Goal: Task Accomplishment & Management: Manage account settings

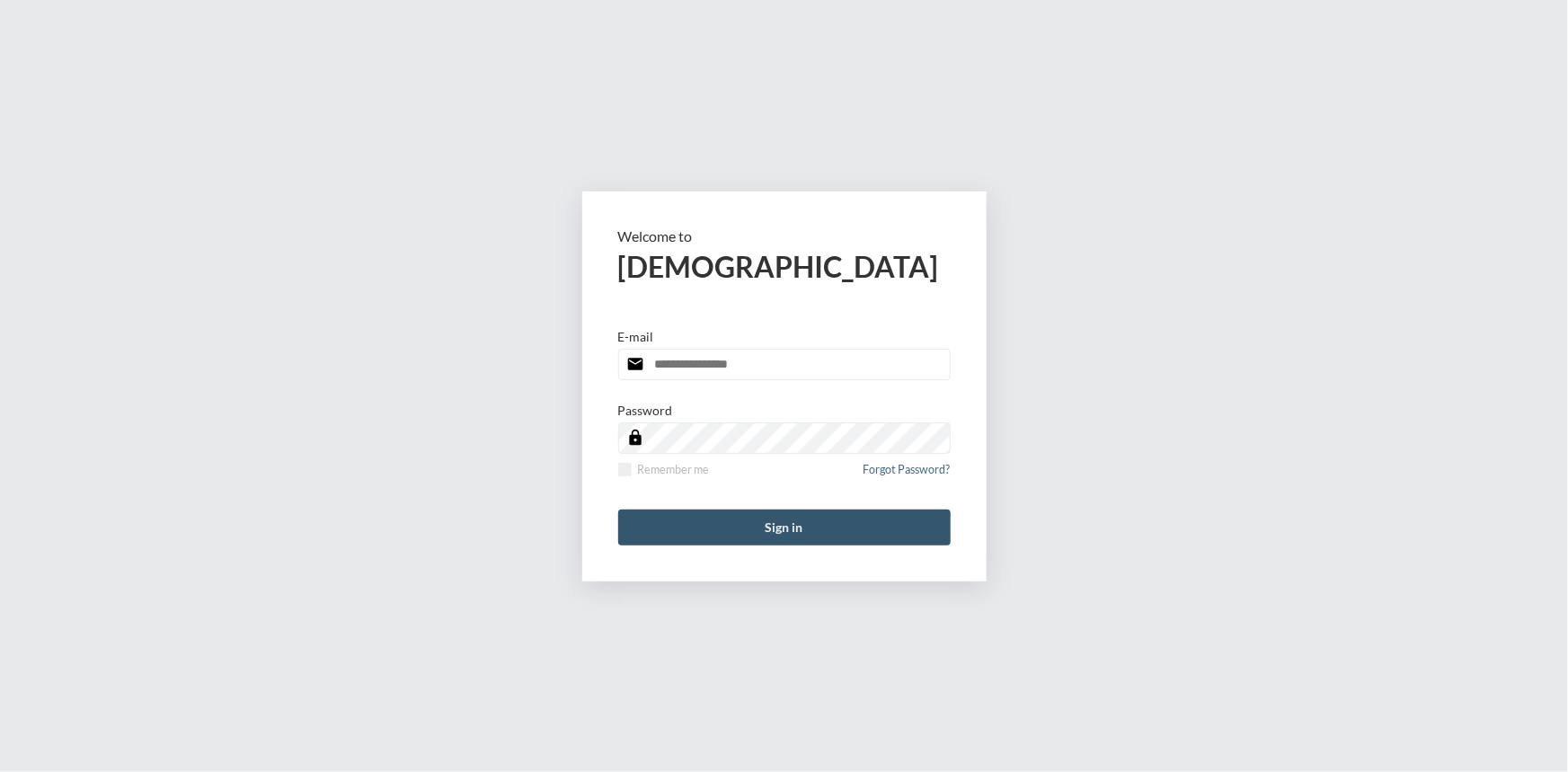
type input "**********"
click at [799, 521] on button "Sign in" at bounding box center [784, 527] width 333 height 36
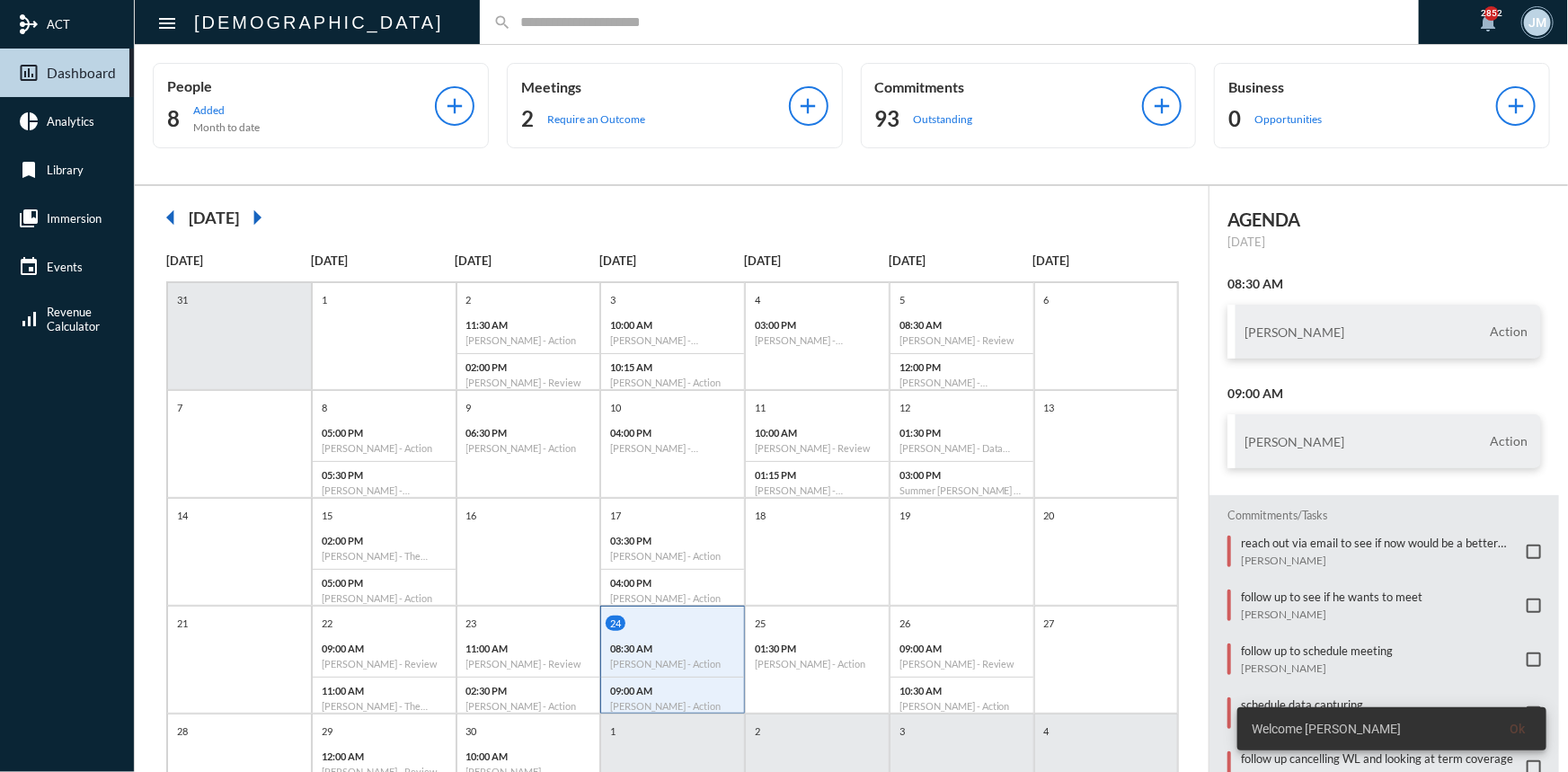
click at [480, 33] on div "search" at bounding box center [949, 22] width 939 height 44
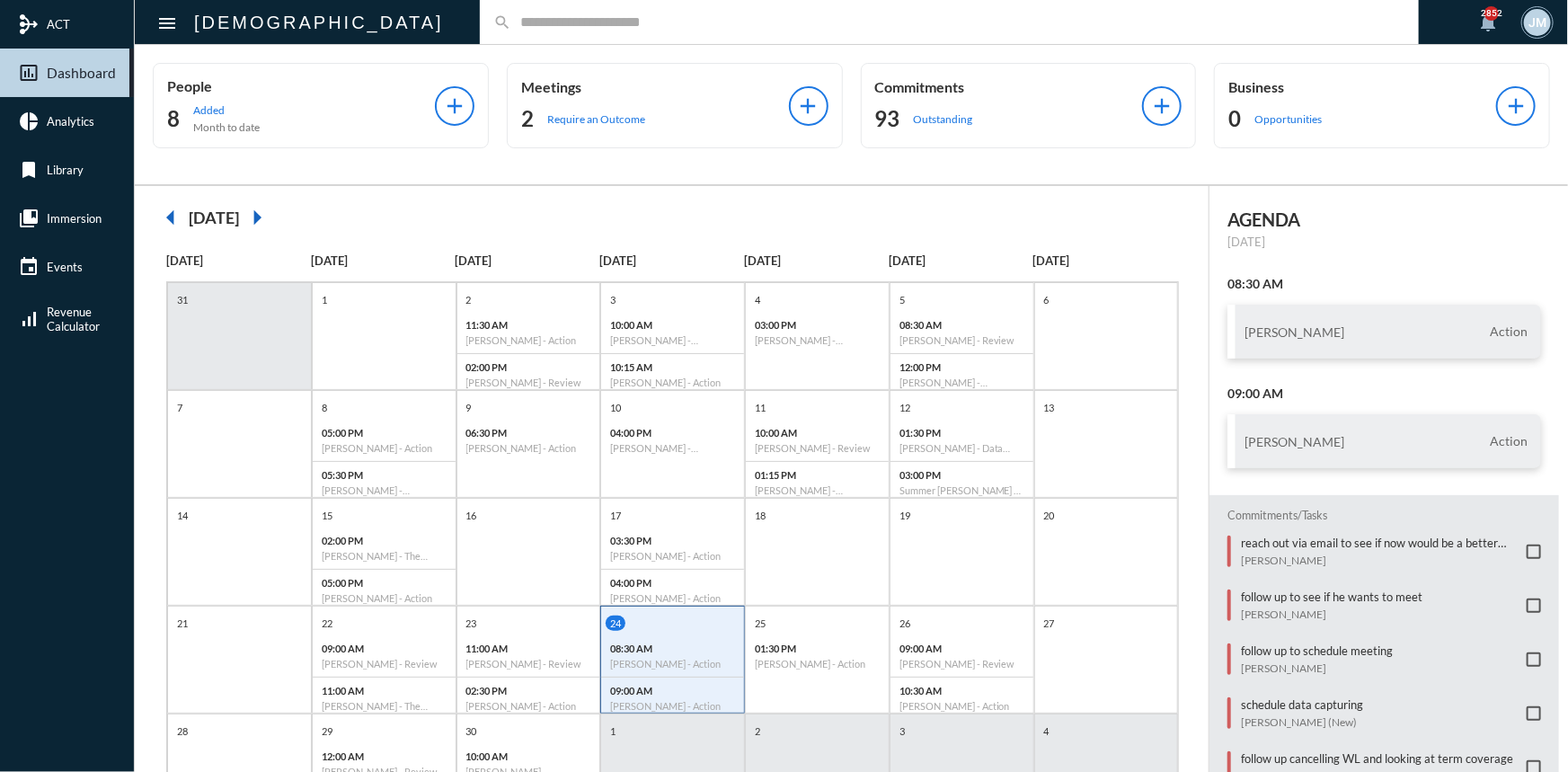
click at [480, 12] on div "search" at bounding box center [949, 22] width 939 height 44
click at [512, 19] on input "text" at bounding box center [958, 22] width 894 height 16
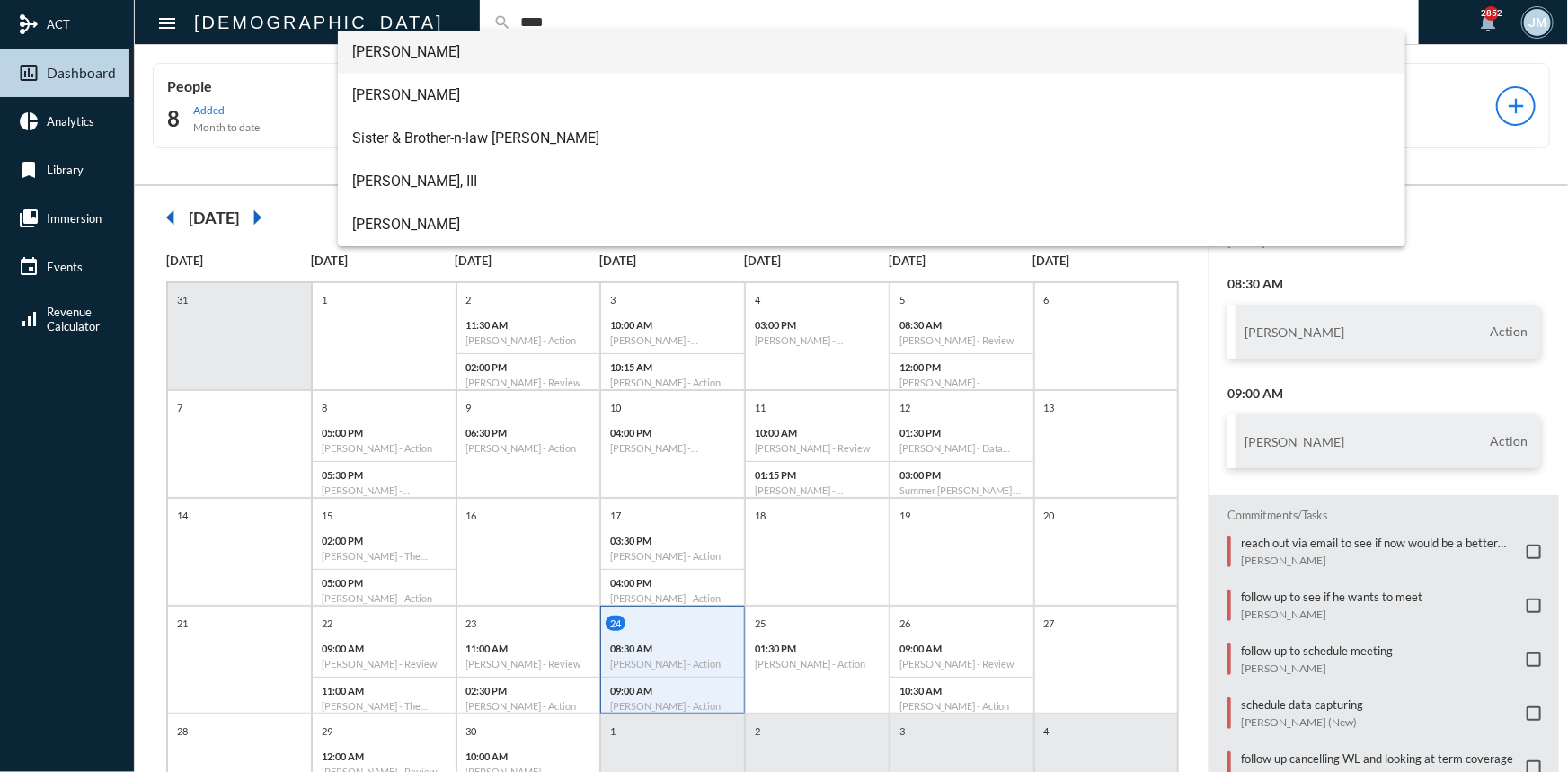
type input "****"
click at [384, 44] on span "[PERSON_NAME]" at bounding box center [871, 51] width 1039 height 43
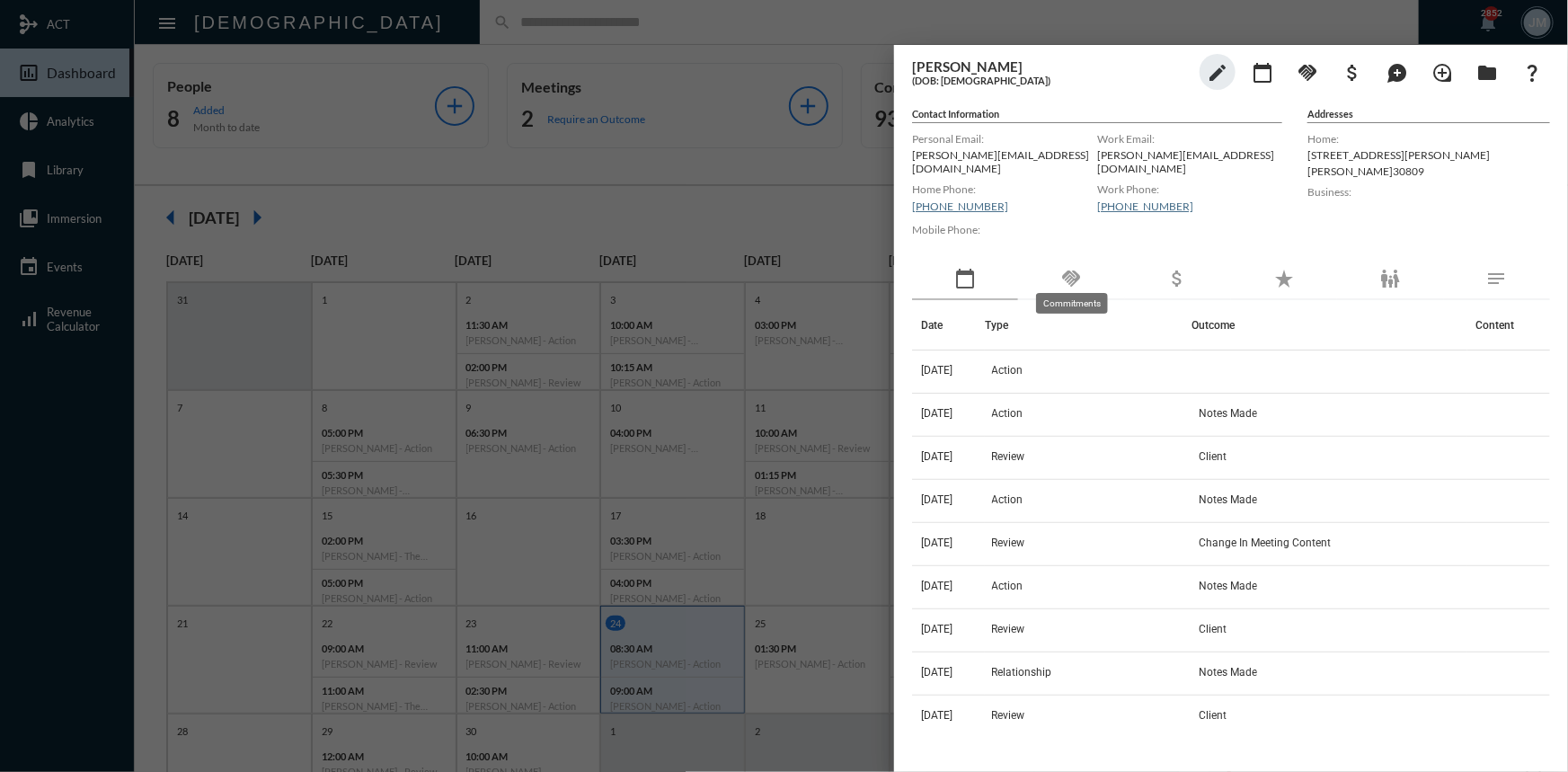
click at [1075, 270] on mat-icon "handshake" at bounding box center [1071, 279] width 22 height 22
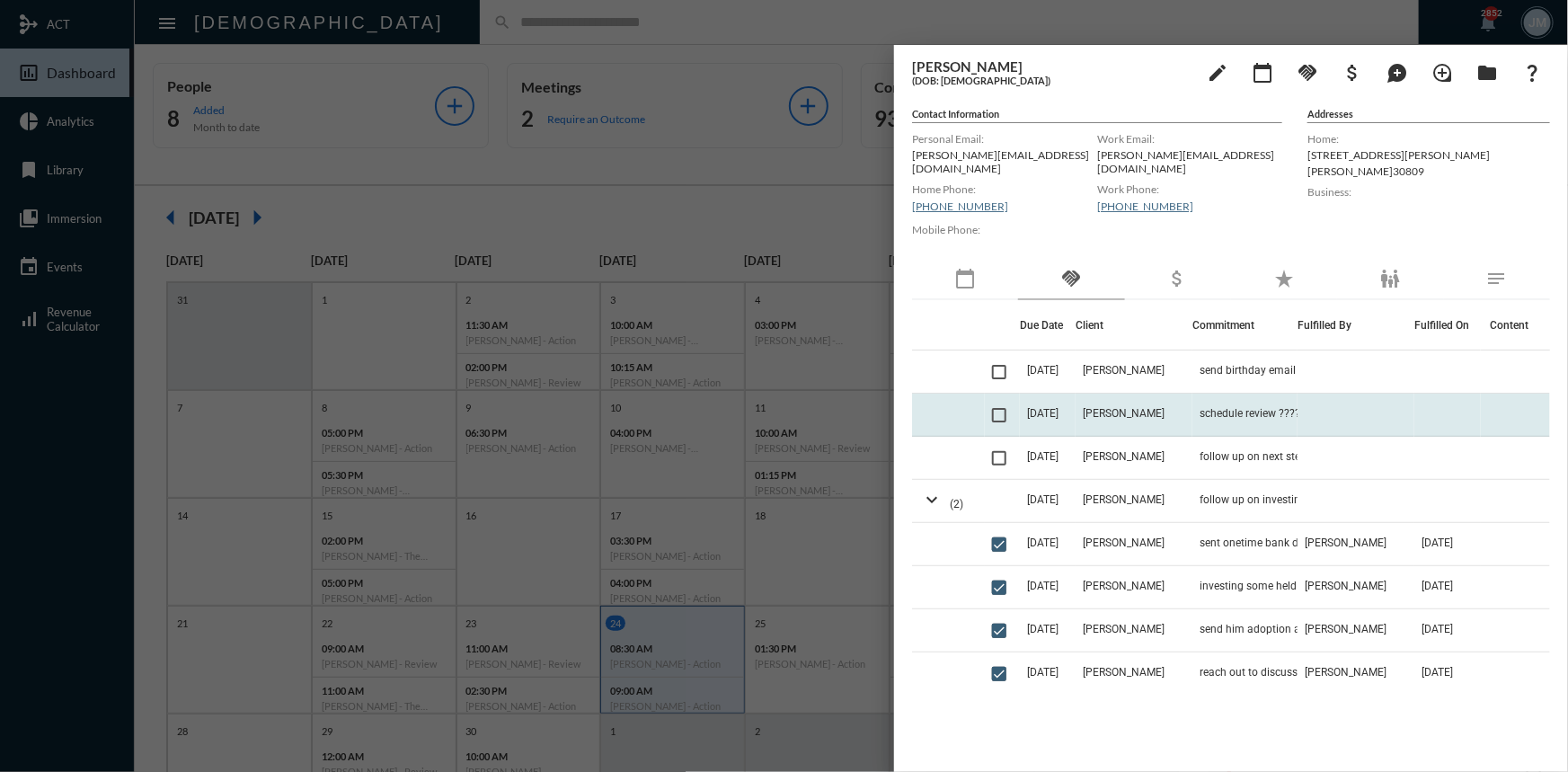
click at [1058, 407] on span "[DATE]" at bounding box center [1043, 414] width 31 height 13
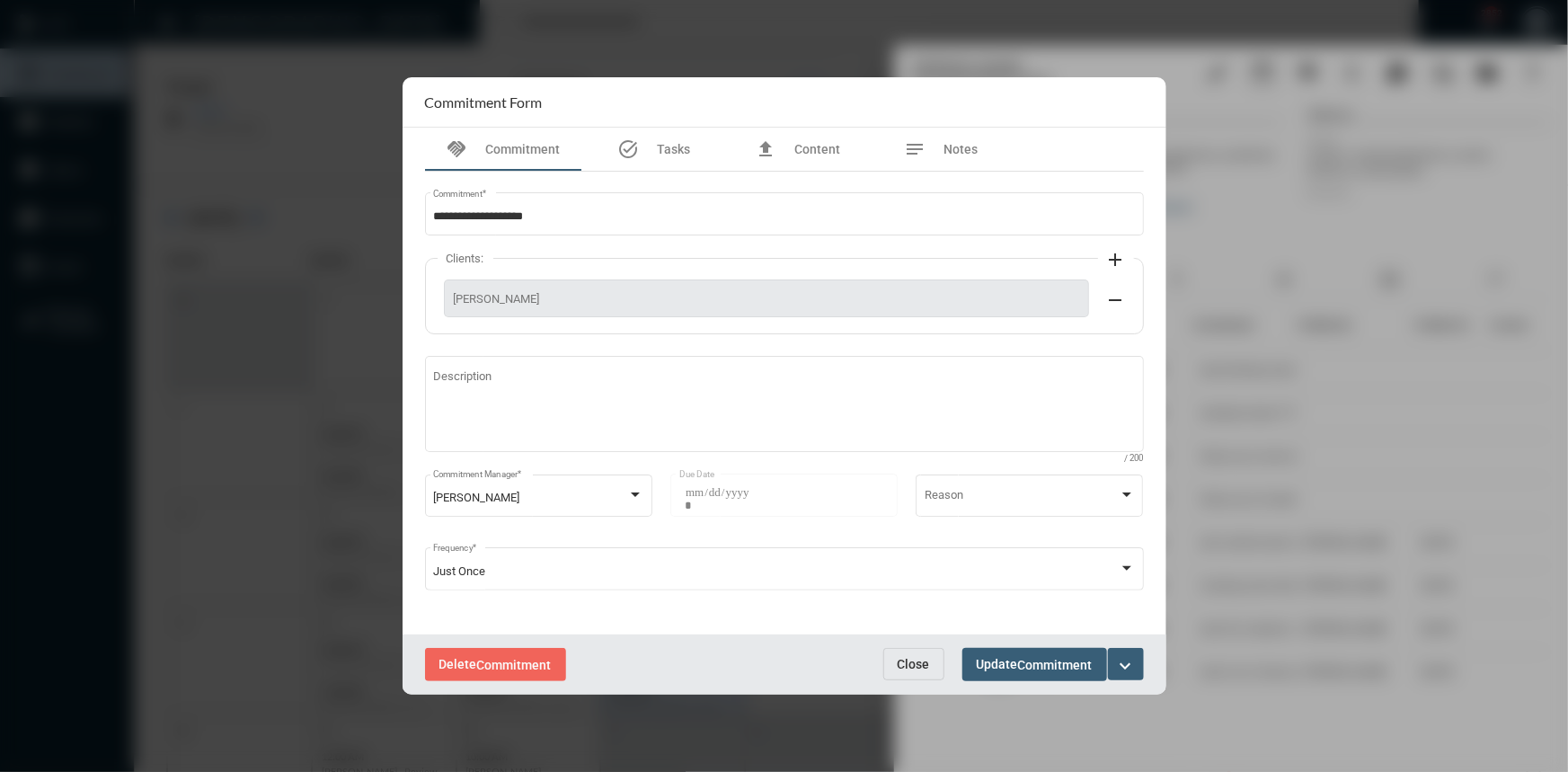
click at [916, 669] on span "Close" at bounding box center [913, 664] width 32 height 15
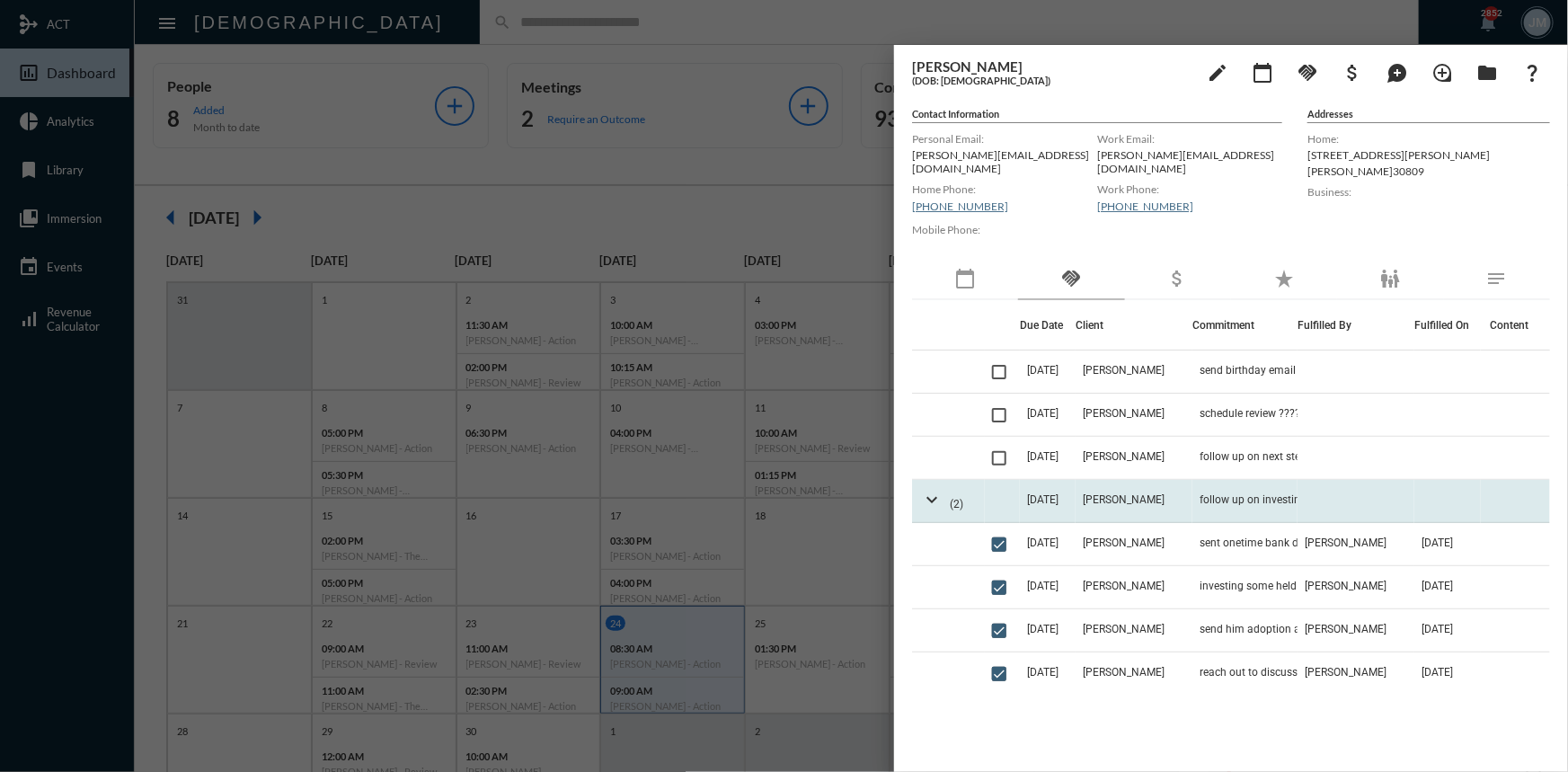
click at [951, 502] on td "expand_more (2)" at bounding box center [947, 501] width 72 height 43
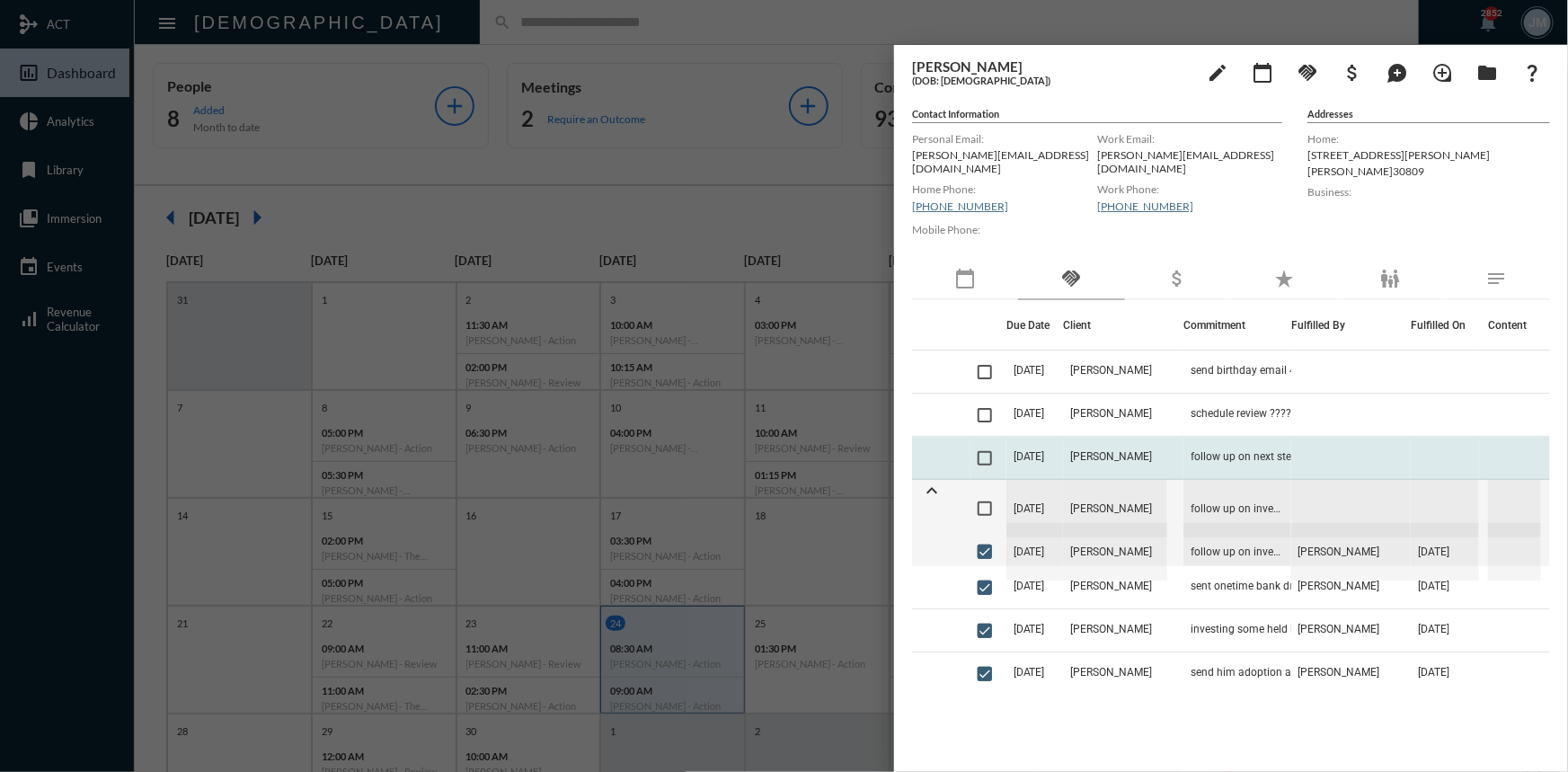
click at [1030, 439] on td "[DATE]" at bounding box center [1034, 458] width 58 height 43
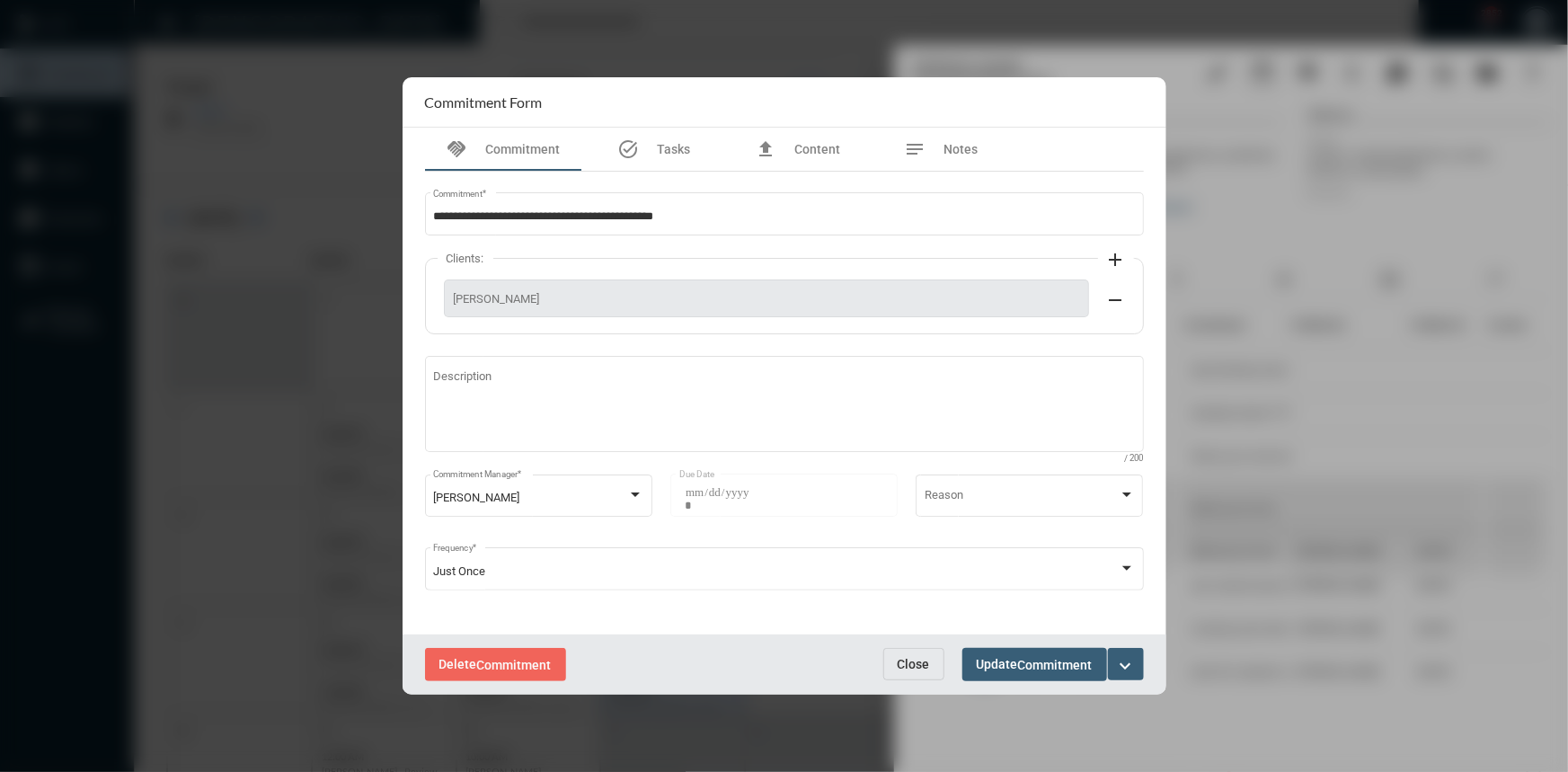
click at [920, 666] on span "Close" at bounding box center [913, 664] width 32 height 15
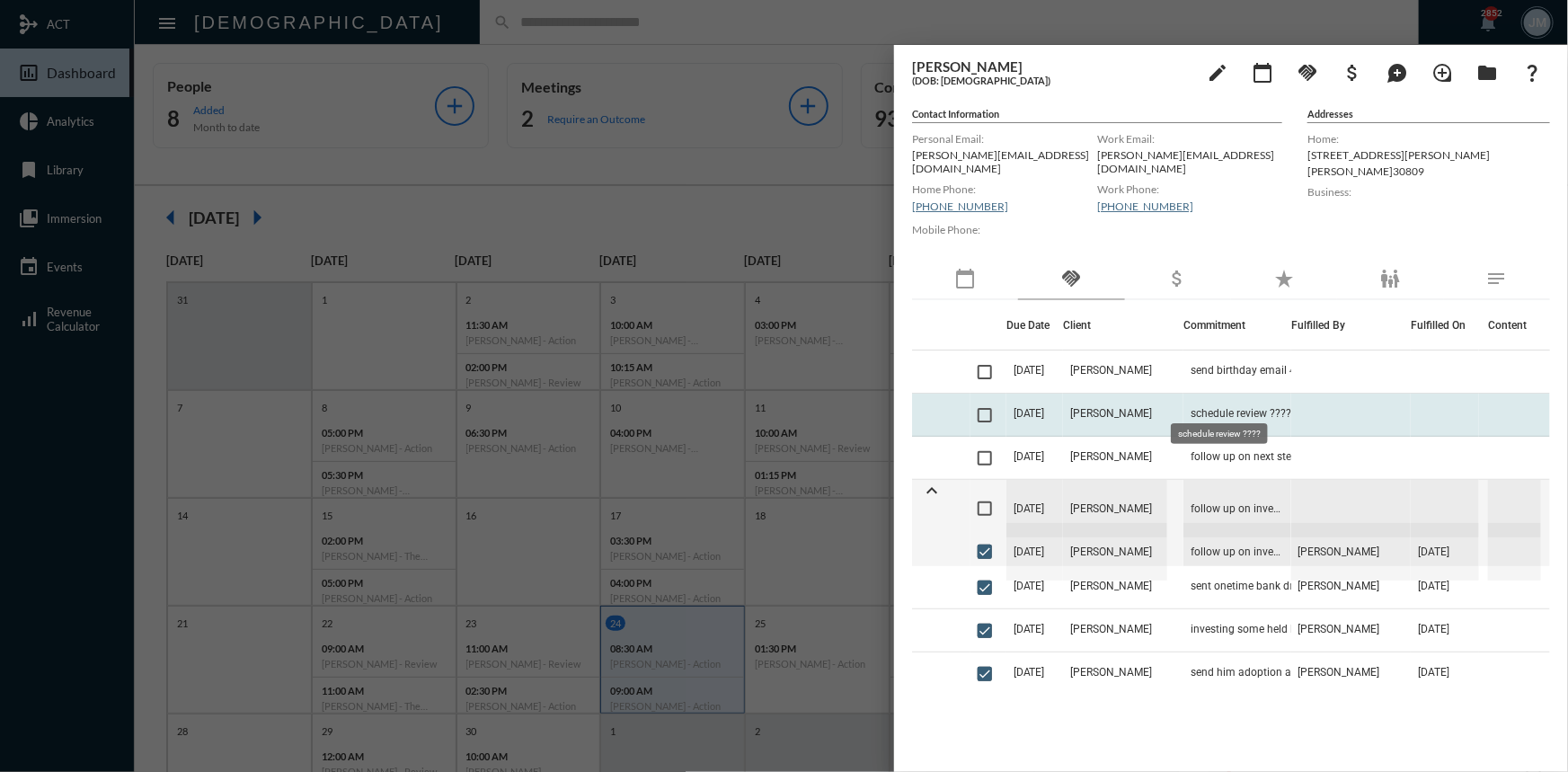
click at [1190, 407] on span "schedule review ????" at bounding box center [1241, 414] width 101 height 13
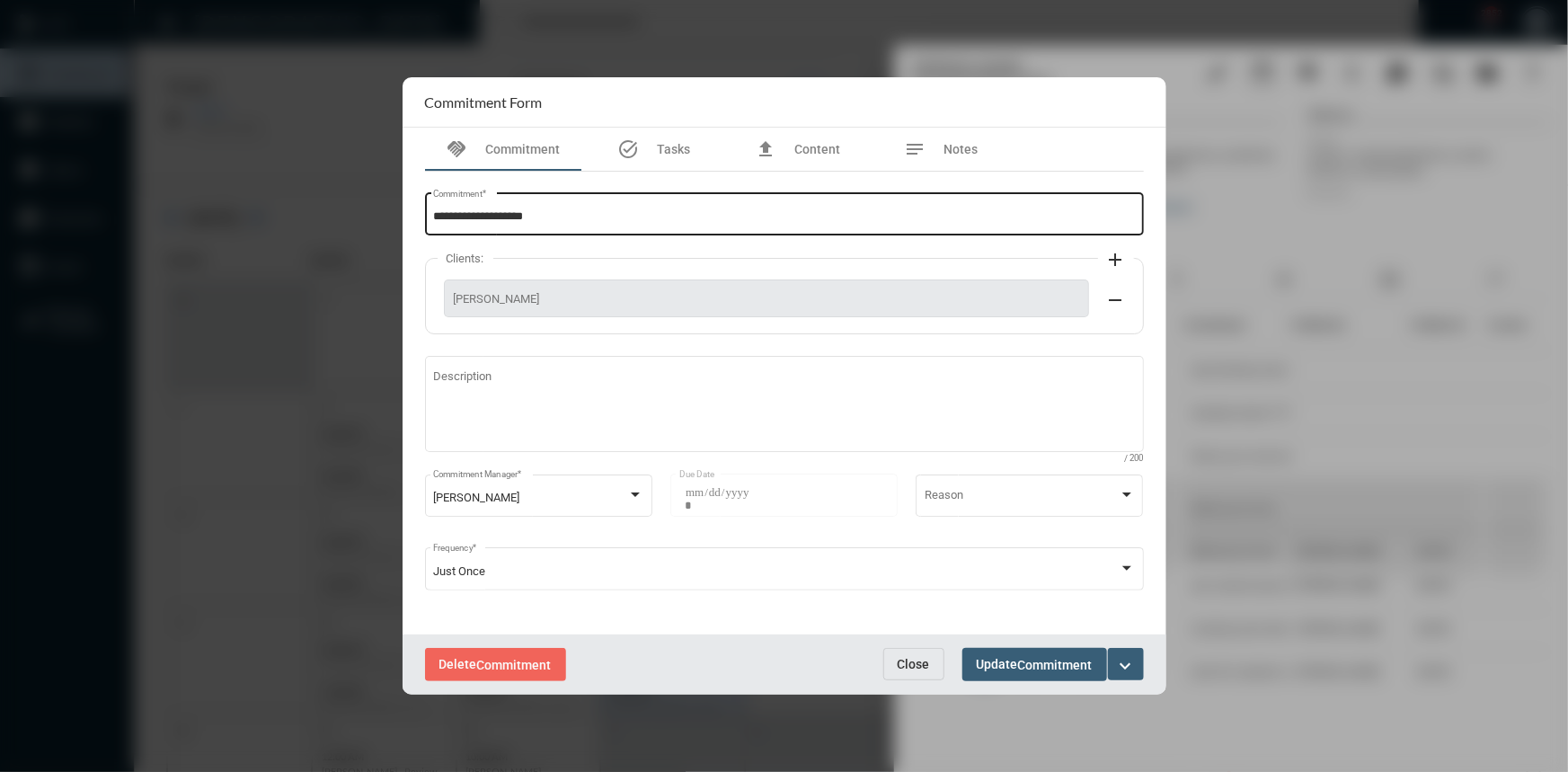
click at [610, 224] on input "**********" at bounding box center [783, 216] width 701 height 14
type input "**********"
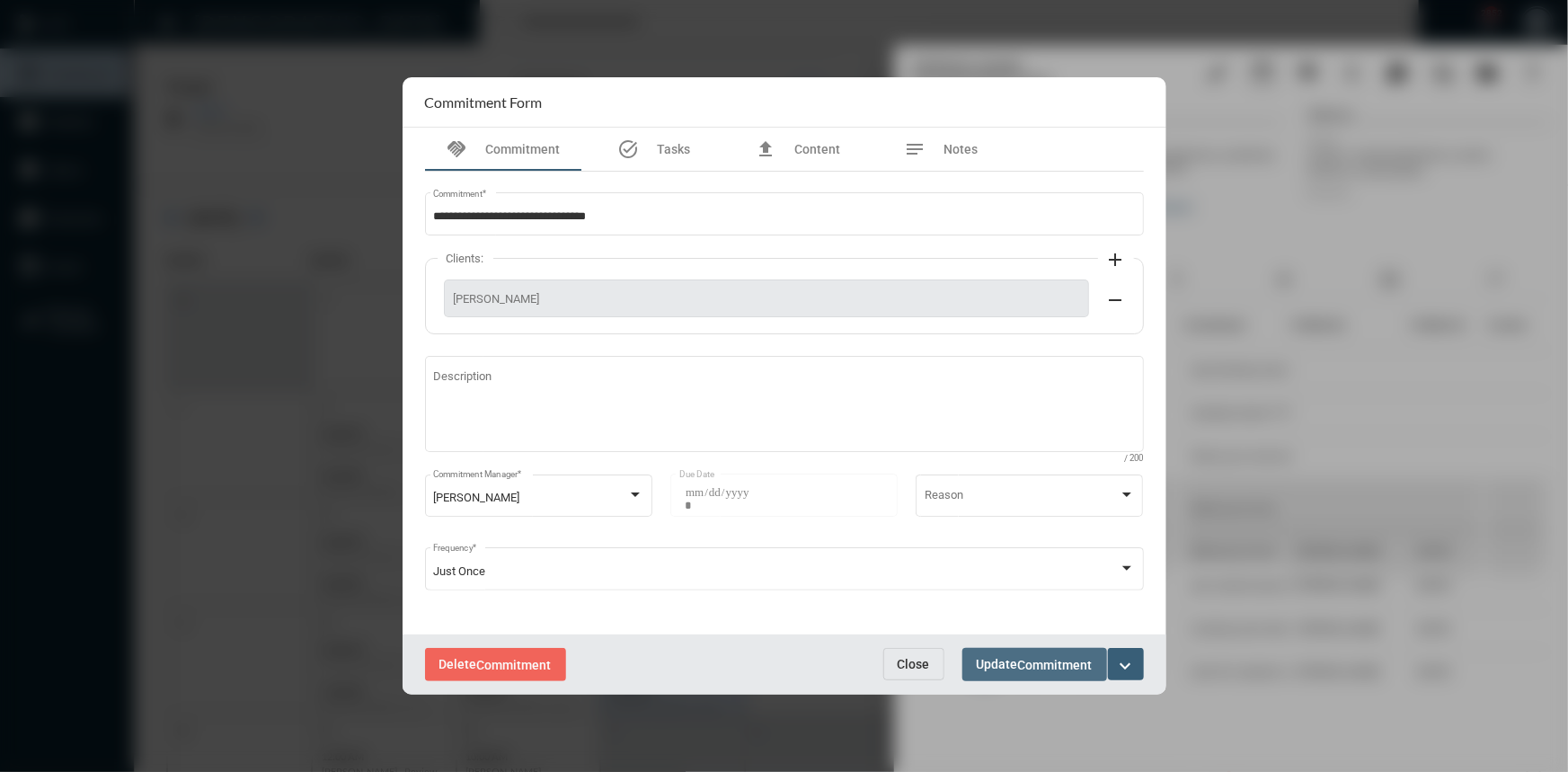
click at [1048, 669] on span "Commitment" at bounding box center [1055, 665] width 74 height 15
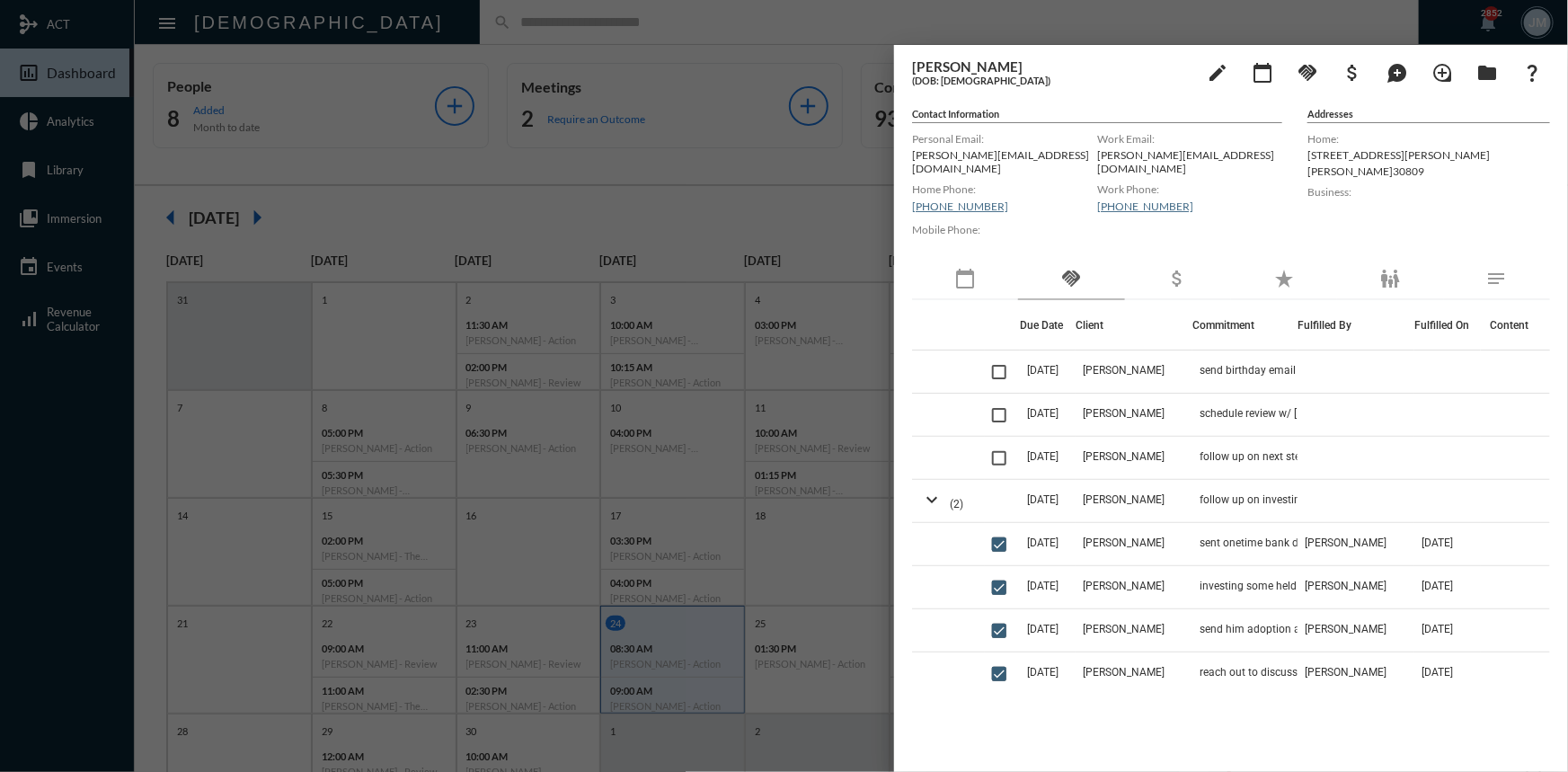
click at [825, 215] on div at bounding box center [784, 386] width 1568 height 772
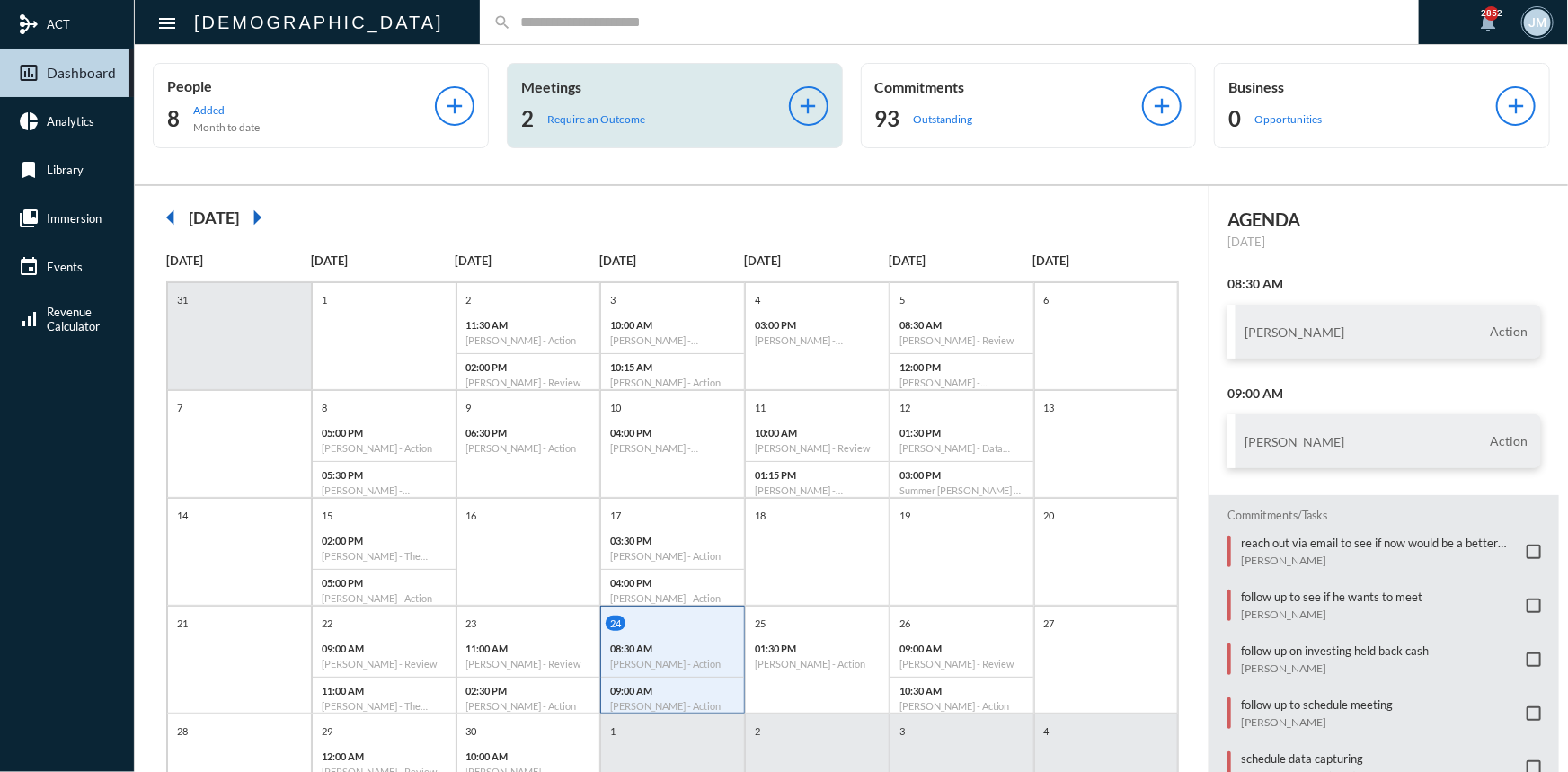
click at [543, 80] on p "Meetings" at bounding box center [655, 86] width 268 height 17
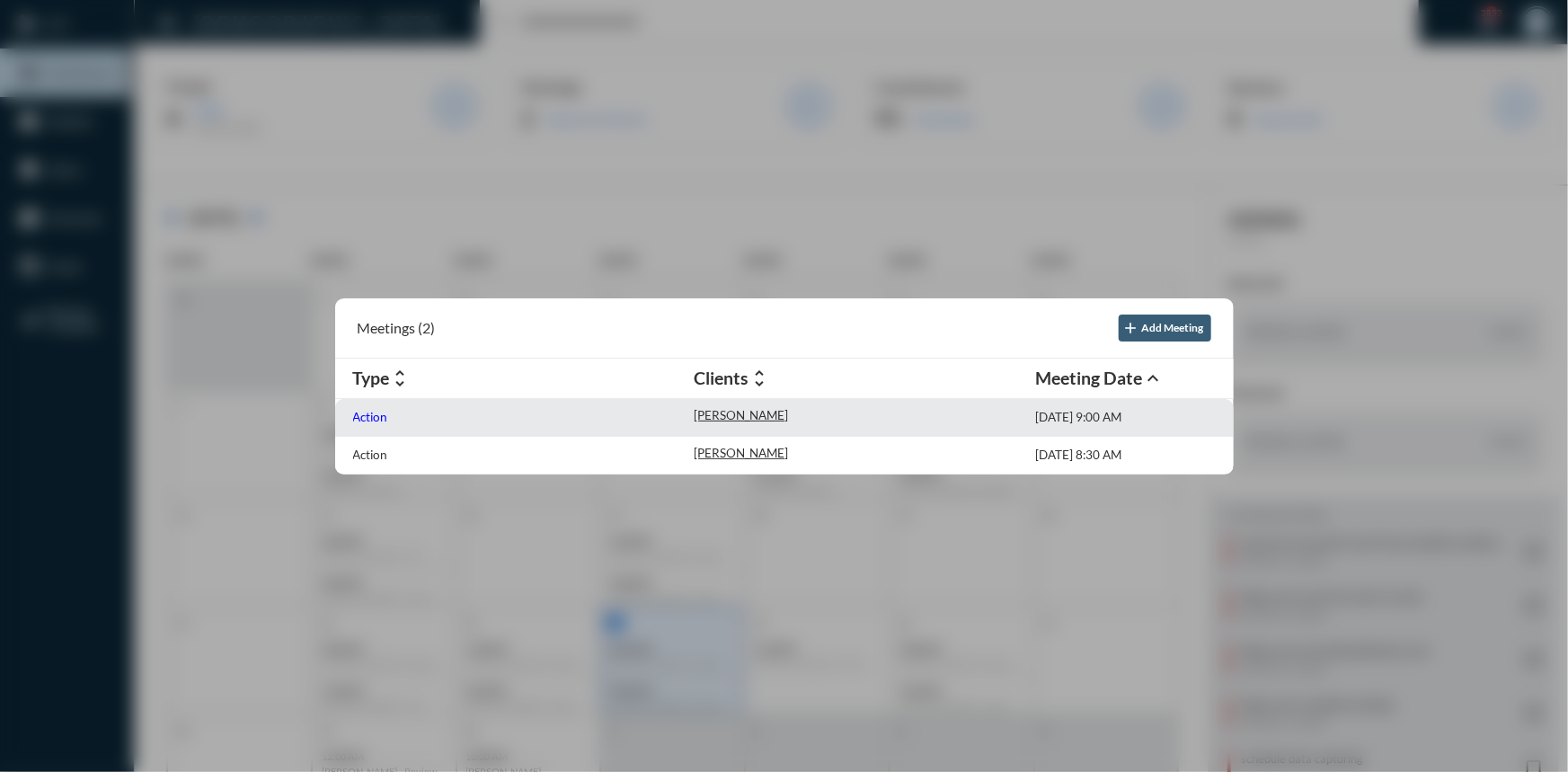
click at [367, 410] on p "Action" at bounding box center [370, 417] width 35 height 15
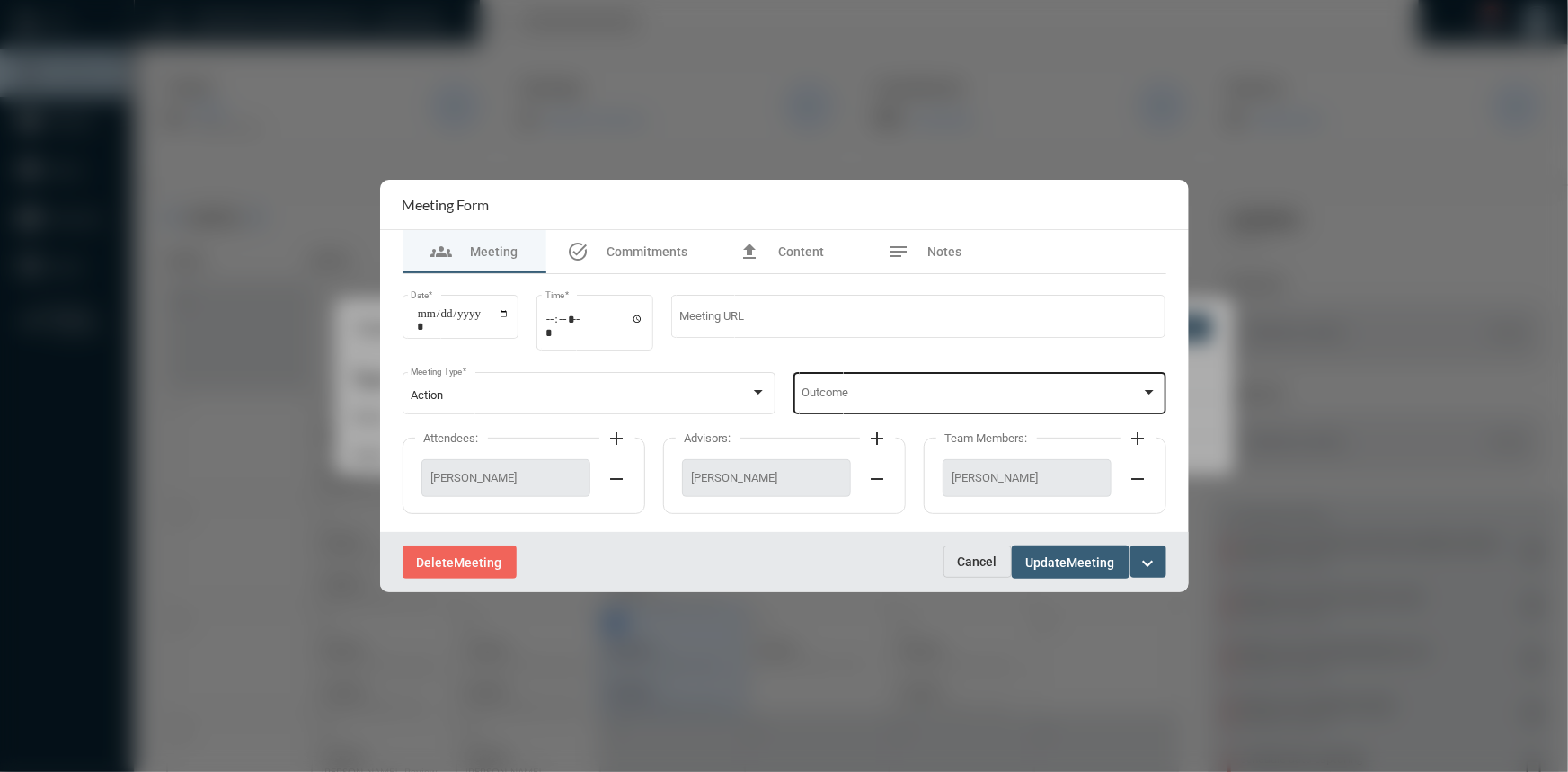
click at [1150, 389] on div at bounding box center [1149, 392] width 17 height 15
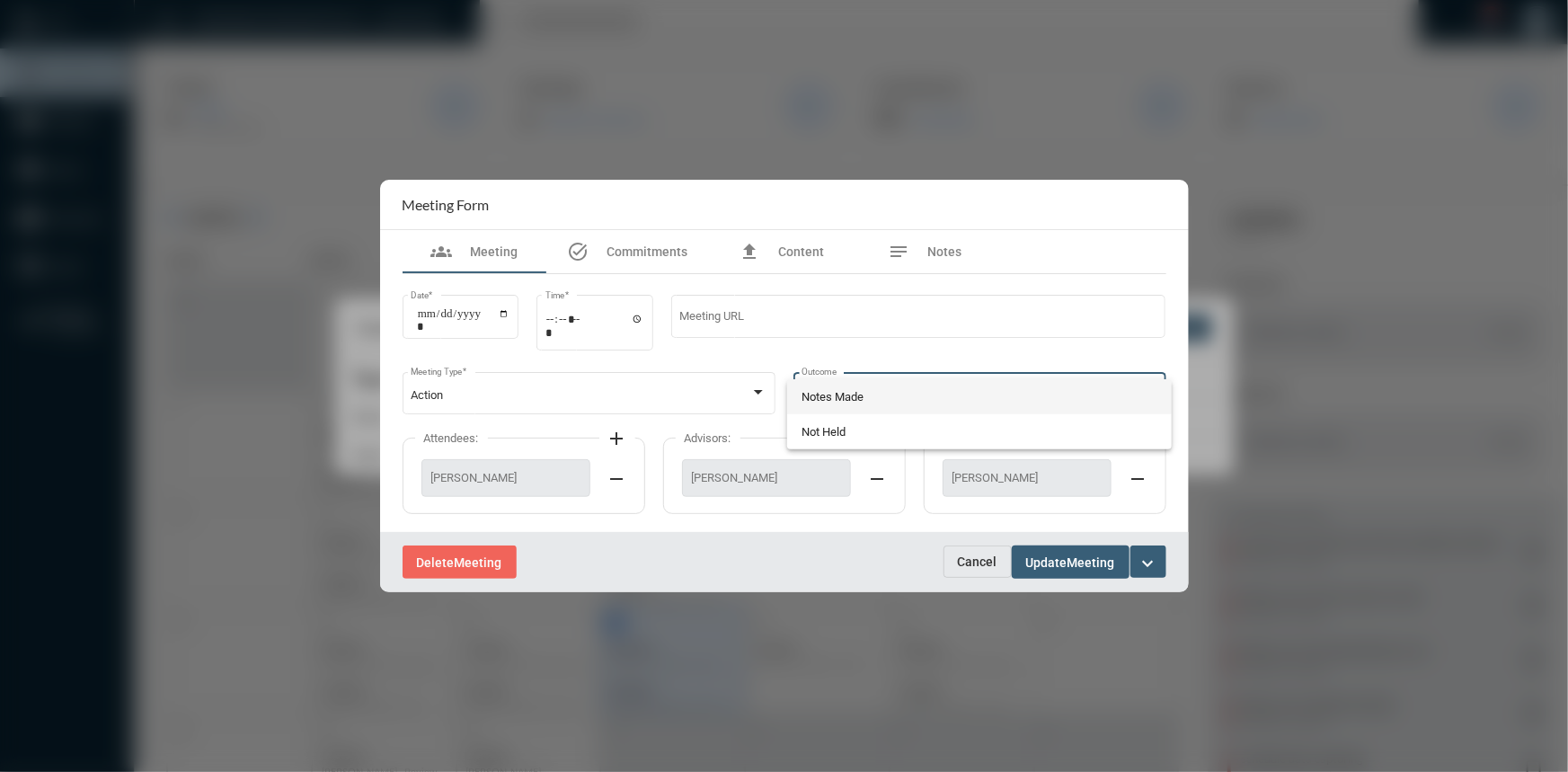
click at [886, 400] on span "Notes Made" at bounding box center [979, 396] width 356 height 35
click at [1092, 560] on span "Meeting" at bounding box center [1091, 563] width 48 height 15
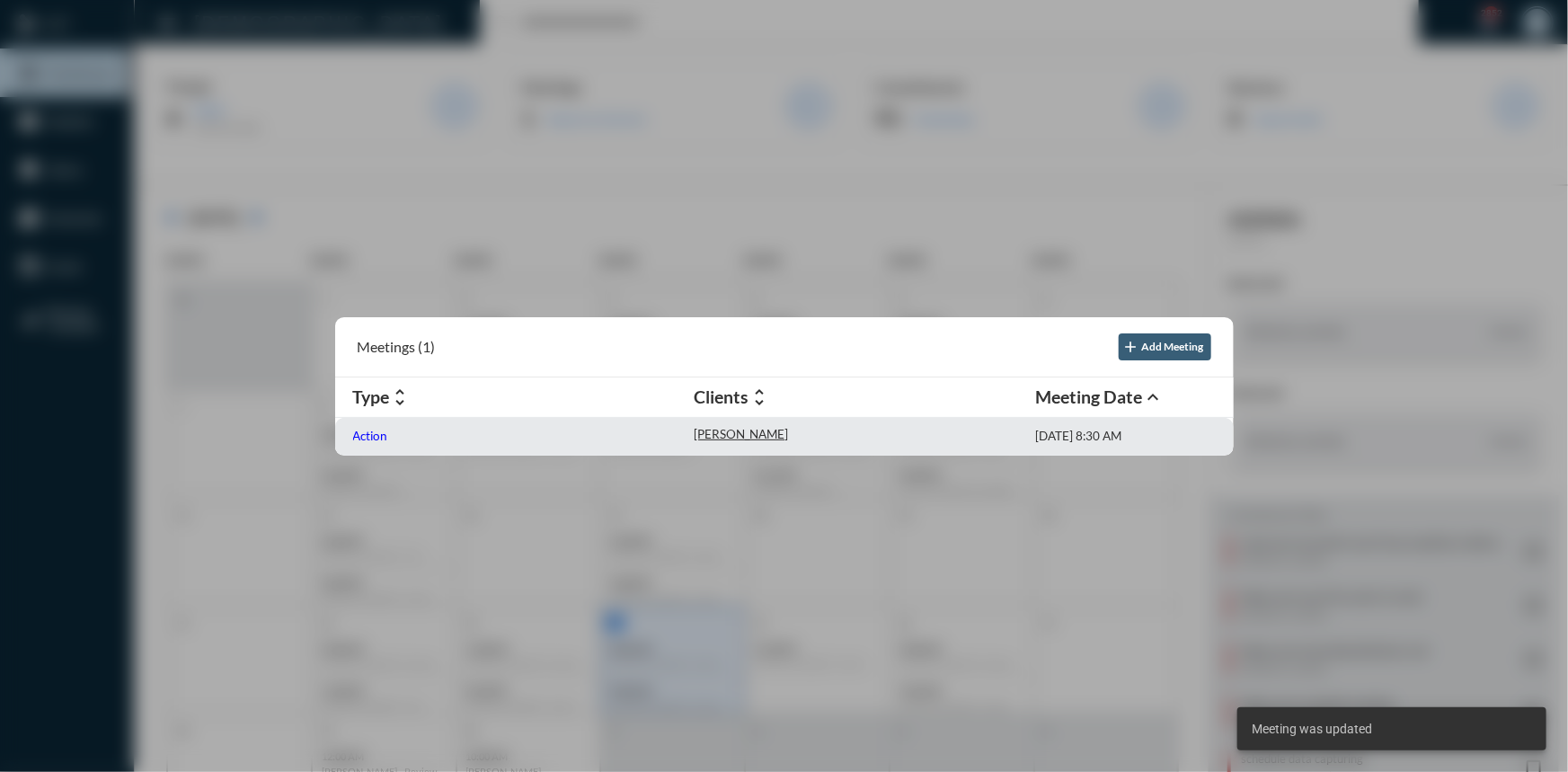
click at [375, 432] on p "Action" at bounding box center [370, 436] width 35 height 15
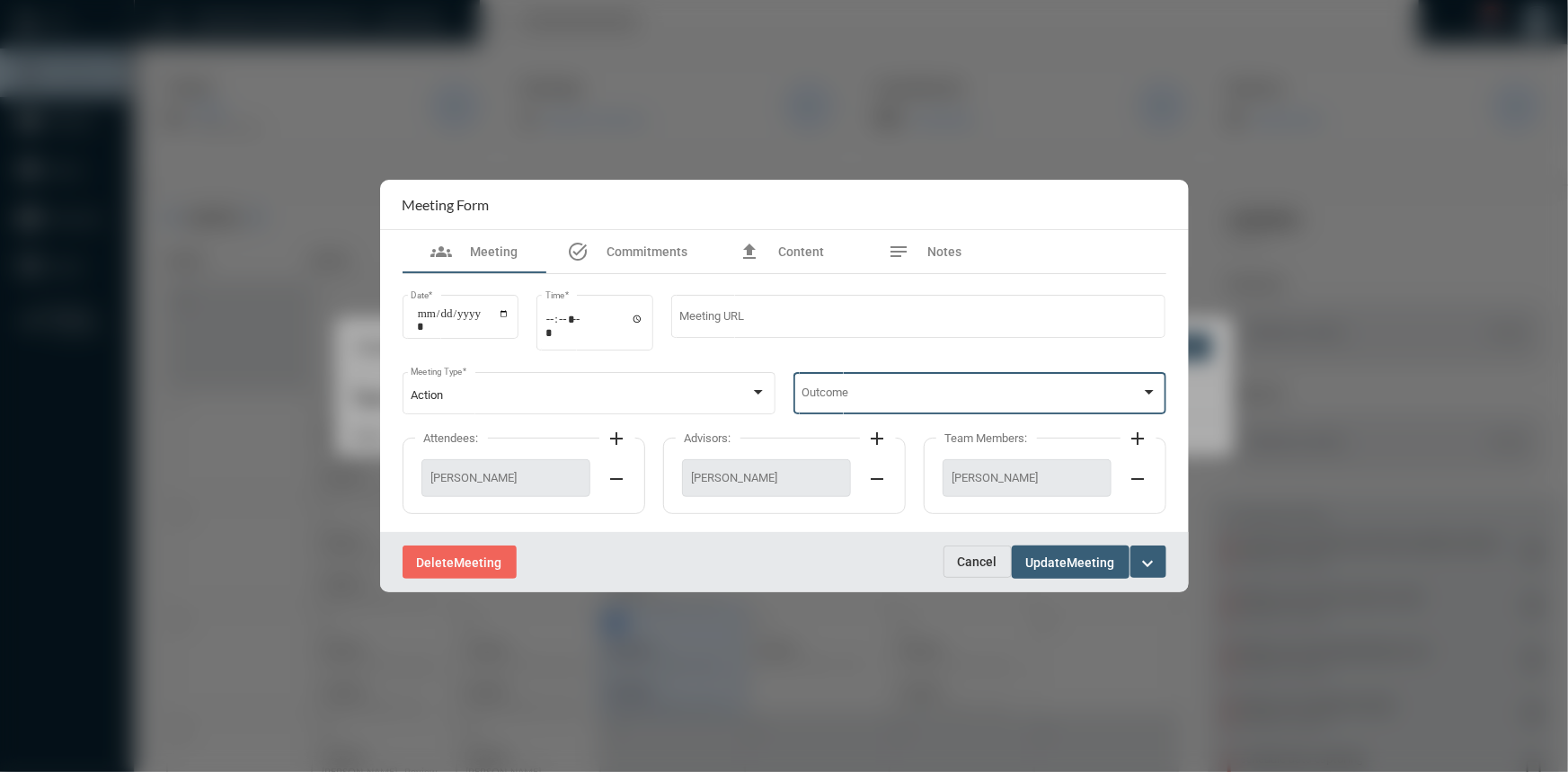
click at [1150, 392] on div at bounding box center [1149, 392] width 9 height 5
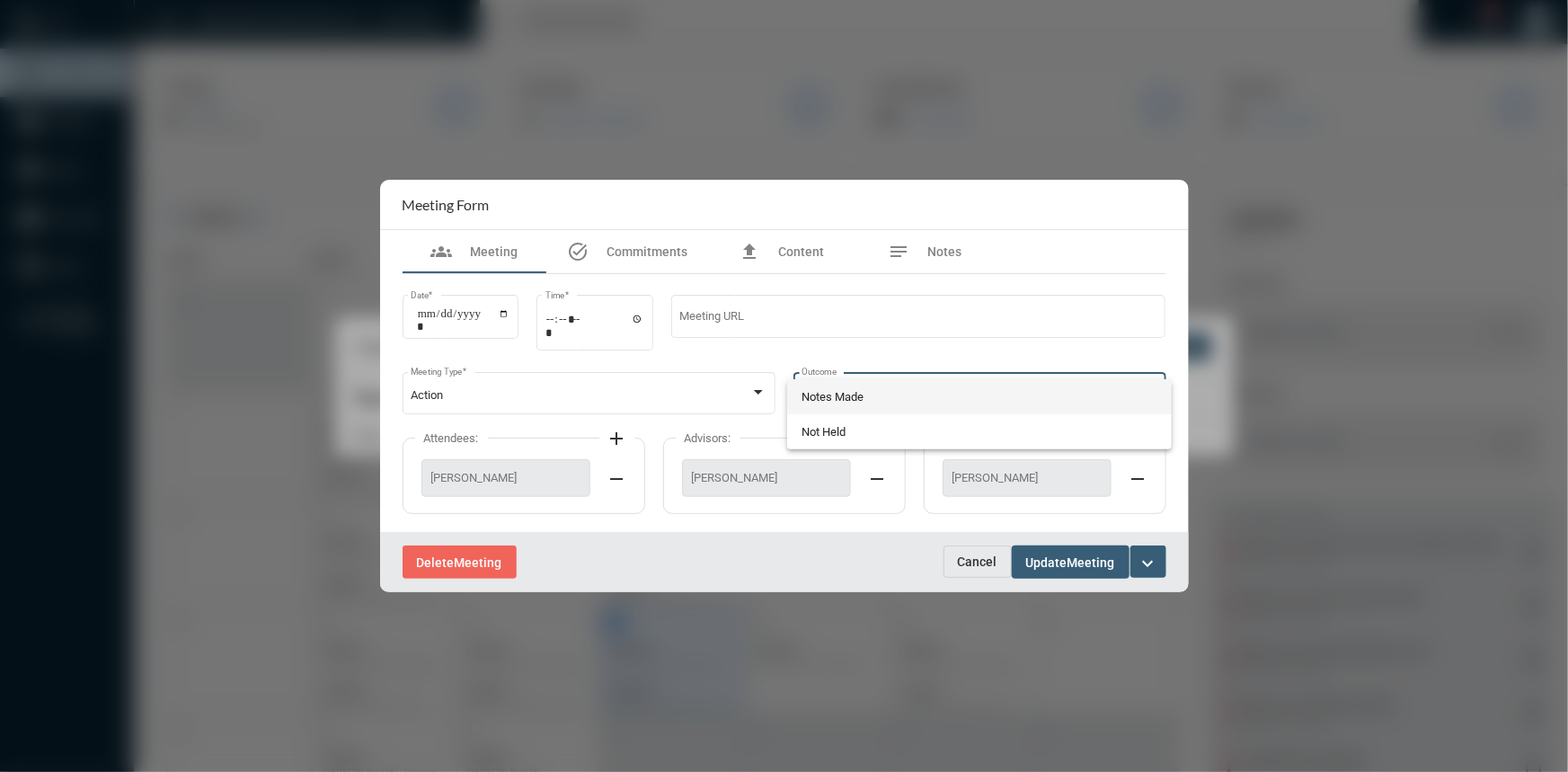
click at [963, 403] on span "Notes Made" at bounding box center [979, 396] width 356 height 35
click at [1092, 558] on span "Meeting" at bounding box center [1091, 563] width 48 height 15
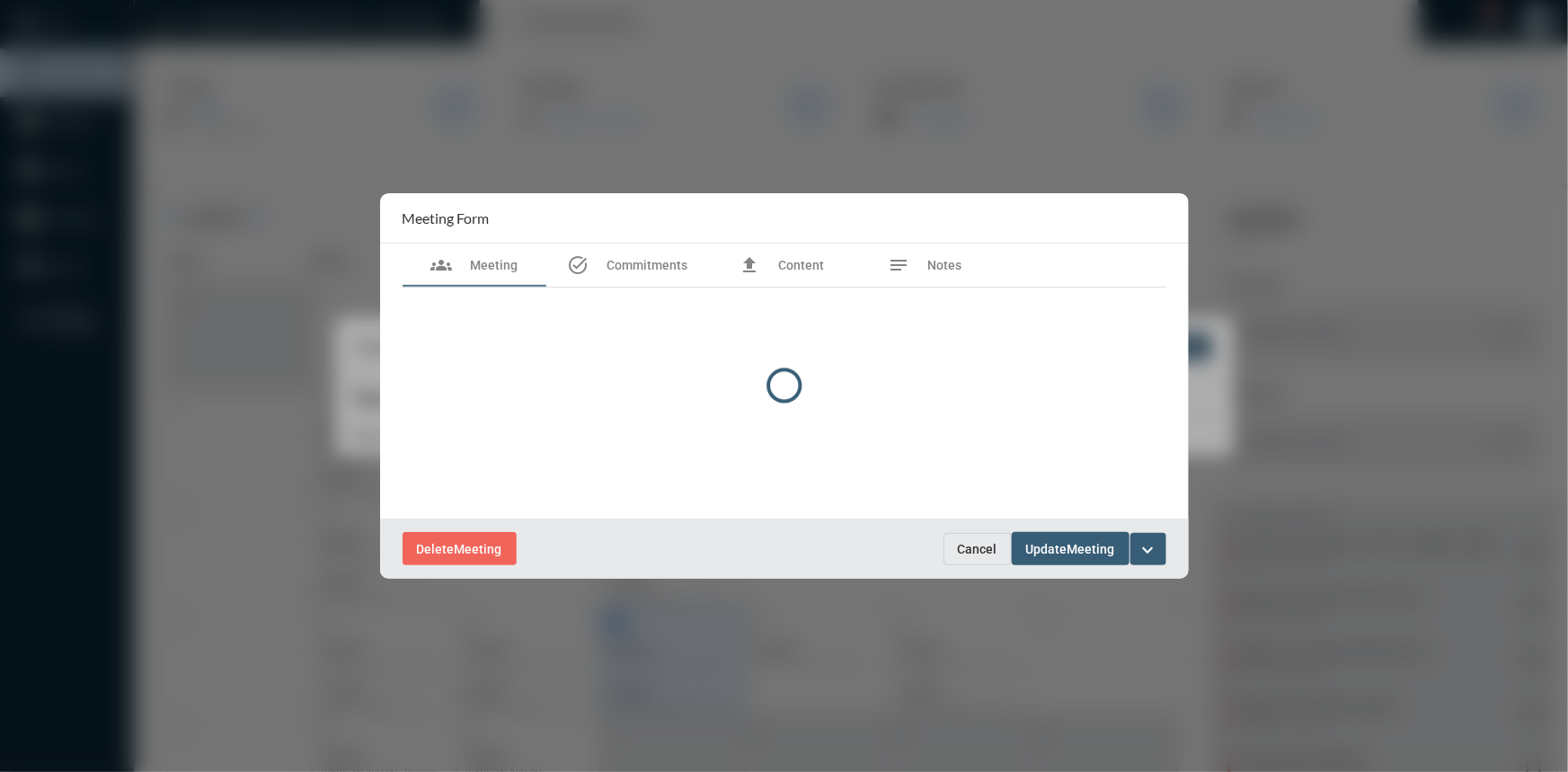
click at [225, 264] on div at bounding box center [784, 386] width 1568 height 772
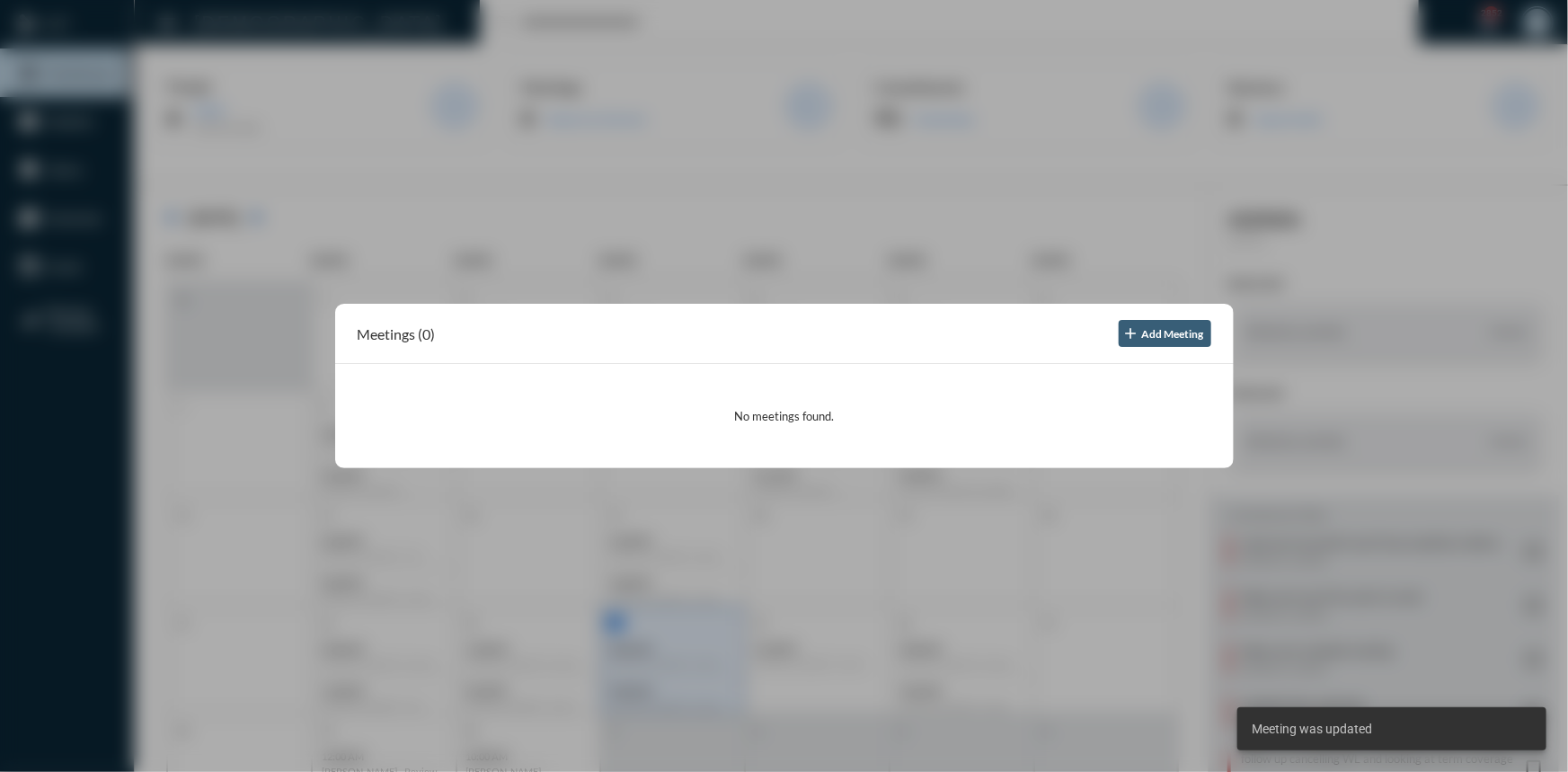
click at [406, 145] on div at bounding box center [784, 386] width 1568 height 772
